Goal: Transaction & Acquisition: Subscribe to service/newsletter

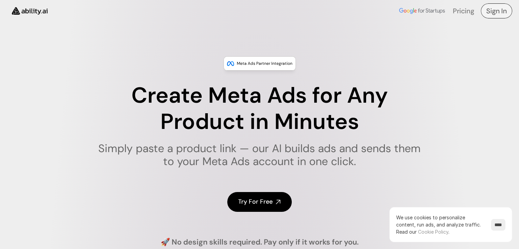
click at [496, 9] on h4 "Sign In" at bounding box center [496, 11] width 20 height 10
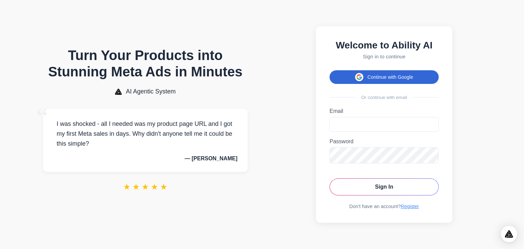
click at [388, 75] on button "Continue with Google" at bounding box center [384, 77] width 109 height 14
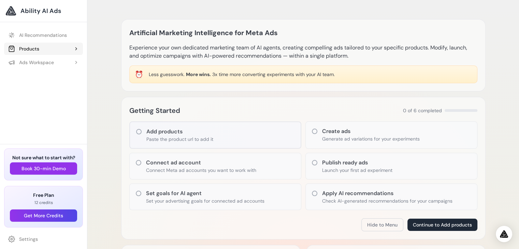
click at [57, 47] on button "Products" at bounding box center [43, 49] width 79 height 12
click at [179, 137] on p "Paste the product url to add it" at bounding box center [179, 139] width 67 height 7
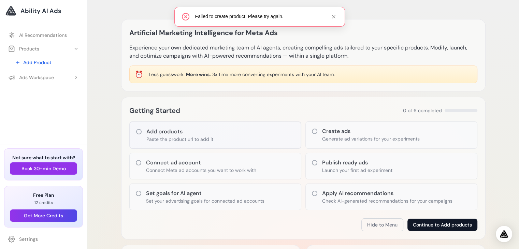
click at [432, 223] on button "Continue to Add products" at bounding box center [443, 225] width 70 height 12
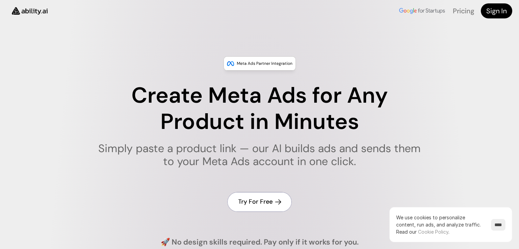
click at [268, 203] on h4 "Try For Free" at bounding box center [255, 202] width 34 height 9
drag, startPoint x: 0, startPoint y: 0, endPoint x: 275, endPoint y: 200, distance: 340.2
click at [275, 200] on link "Try For Free" at bounding box center [259, 201] width 65 height 19
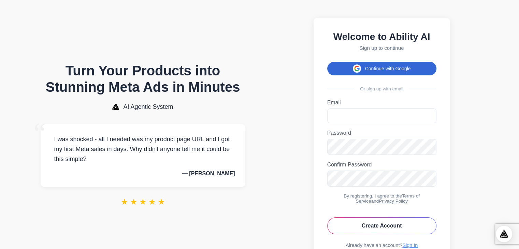
click at [380, 74] on button "Continue with Google" at bounding box center [381, 69] width 109 height 14
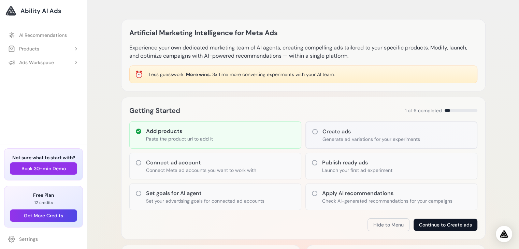
click at [438, 224] on button "Continue to Create ads" at bounding box center [446, 225] width 64 height 12
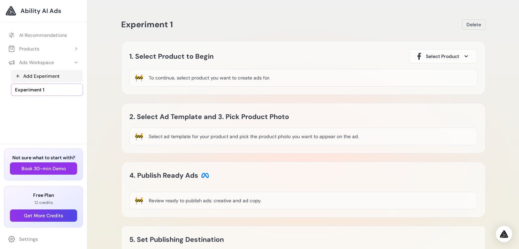
click at [57, 76] on link "Add Experiment" at bounding box center [47, 76] width 72 height 12
click at [59, 50] on button "Products" at bounding box center [43, 49] width 79 height 12
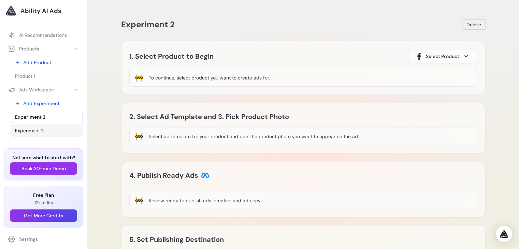
click at [36, 131] on span "Experiment 1" at bounding box center [29, 130] width 28 height 7
click at [48, 215] on button "Get More Credits" at bounding box center [43, 216] width 67 height 12
